Goal: Task Accomplishment & Management: Complete application form

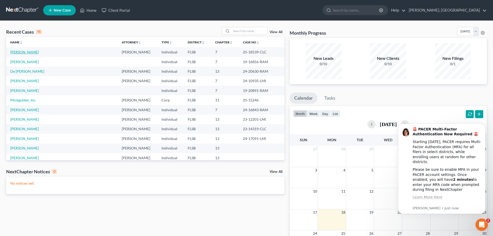
click at [32, 53] on link "[PERSON_NAME]" at bounding box center [24, 52] width 29 height 4
select select "2"
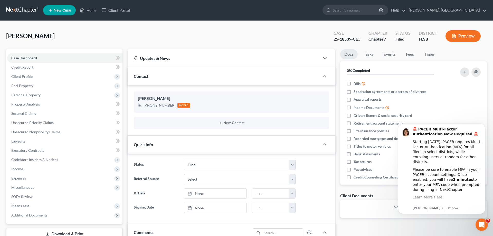
click at [463, 35] on button "Preview" at bounding box center [463, 36] width 35 height 12
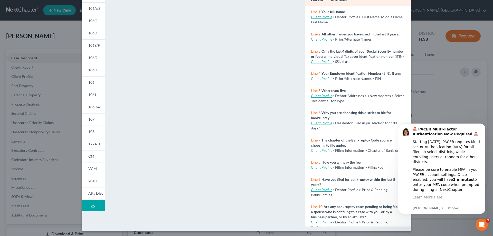
scroll to position [54, 0]
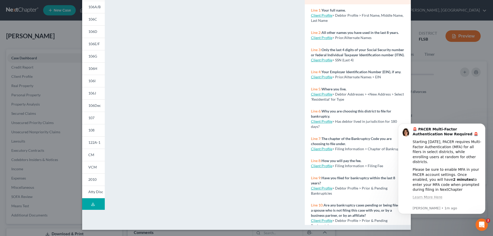
click at [442, 91] on div "Petition Preview Voluntary Petition for Individuals Filing for Bankruptcy × 101…" at bounding box center [246, 118] width 493 height 236
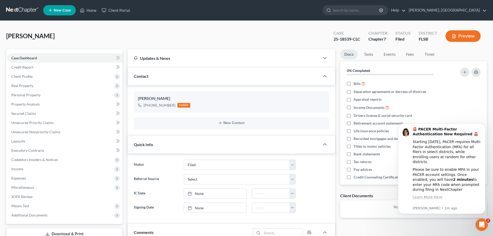
click at [472, 35] on button "Preview" at bounding box center [463, 36] width 35 height 12
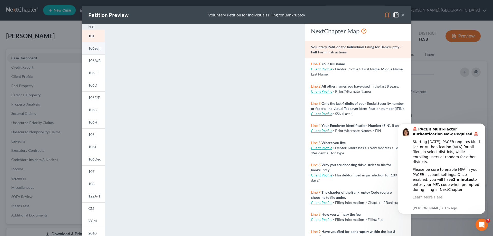
click at [95, 48] on span "106Sum" at bounding box center [94, 48] width 13 height 4
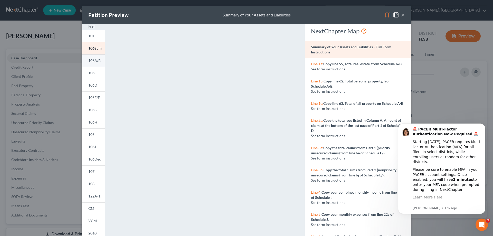
click at [94, 61] on span "106A/B" at bounding box center [94, 60] width 12 height 4
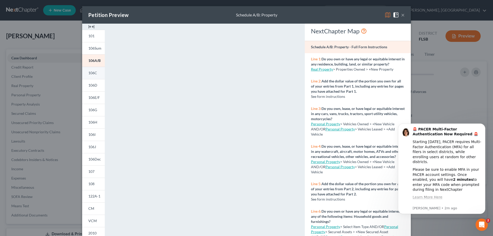
click at [94, 74] on span "106C" at bounding box center [92, 73] width 9 height 4
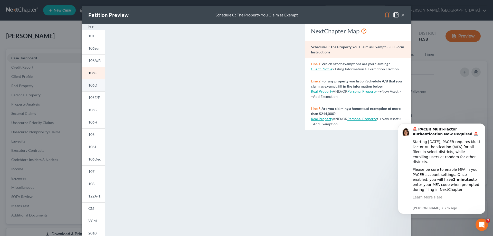
click at [94, 86] on span "106D" at bounding box center [92, 85] width 9 height 4
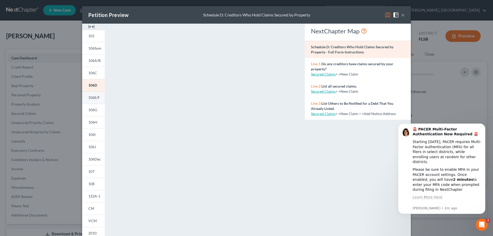
click at [97, 98] on span "106E/F" at bounding box center [94, 97] width 12 height 4
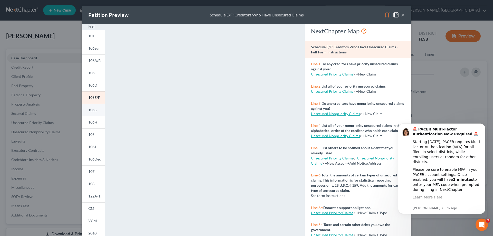
click at [94, 111] on span "106G" at bounding box center [92, 110] width 9 height 4
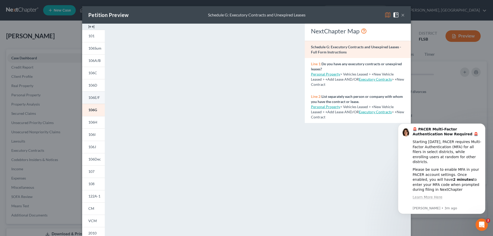
click at [94, 97] on span "106E/F" at bounding box center [94, 97] width 12 height 4
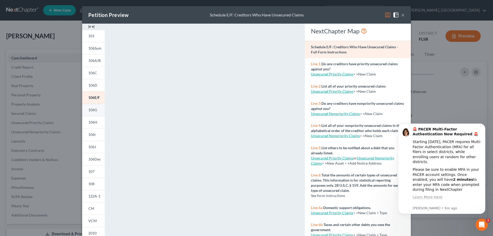
click at [95, 110] on span "106G" at bounding box center [92, 110] width 9 height 4
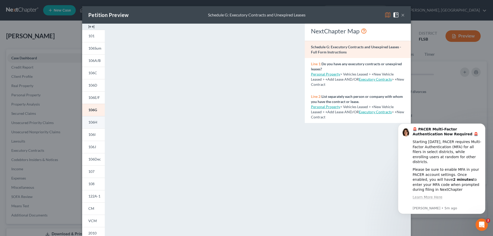
click at [99, 123] on link "106H" at bounding box center [93, 122] width 23 height 12
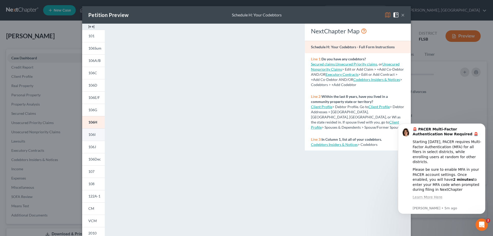
click at [94, 134] on span "106I" at bounding box center [91, 134] width 7 height 4
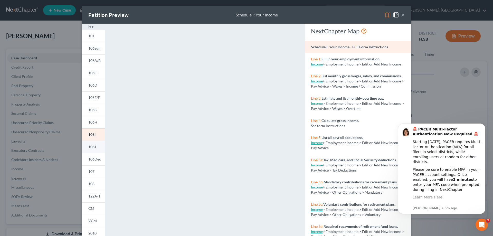
click at [94, 147] on span "106J" at bounding box center [92, 147] width 8 height 4
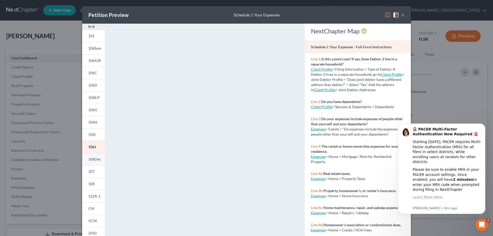
click at [96, 159] on span "106Dec" at bounding box center [94, 159] width 13 height 4
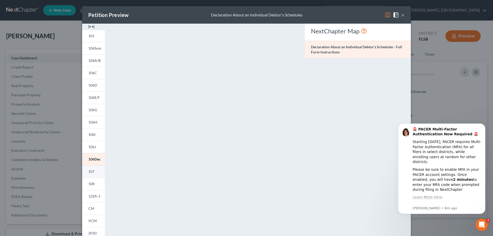
click at [93, 171] on span "107" at bounding box center [91, 171] width 6 height 4
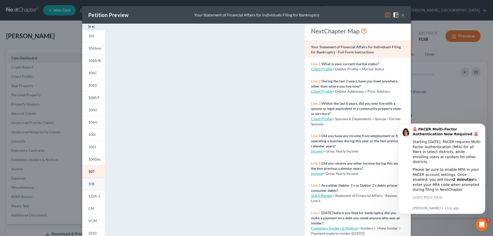
click at [94, 184] on span "108" at bounding box center [91, 184] width 6 height 4
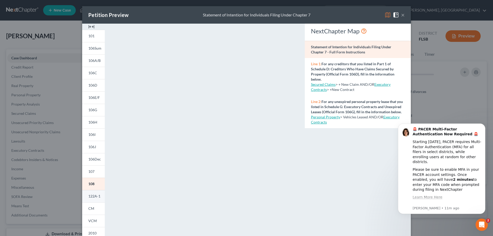
click at [95, 196] on span "122A-1" at bounding box center [94, 196] width 12 height 4
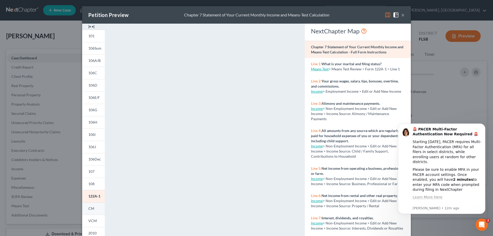
click at [99, 209] on link "CM" at bounding box center [93, 208] width 23 height 12
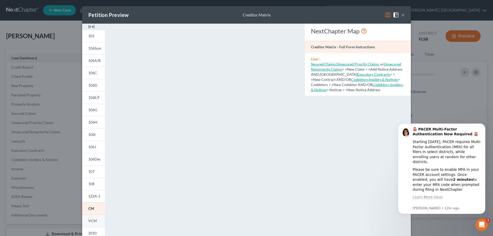
click at [90, 221] on span "VCM" at bounding box center [92, 221] width 8 height 4
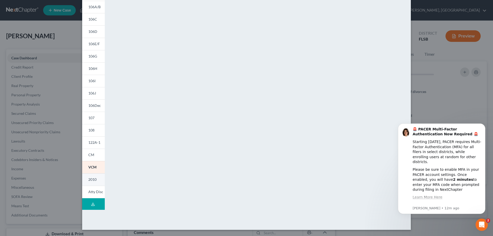
click at [95, 181] on span "2010" at bounding box center [92, 179] width 8 height 4
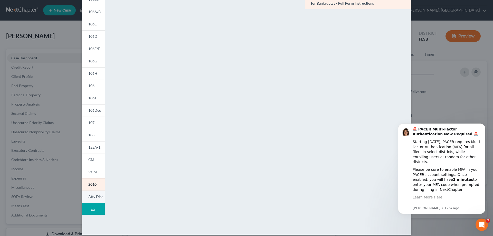
click at [93, 198] on span "Atty Disc" at bounding box center [95, 196] width 15 height 4
